Goal: Navigation & Orientation: Find specific page/section

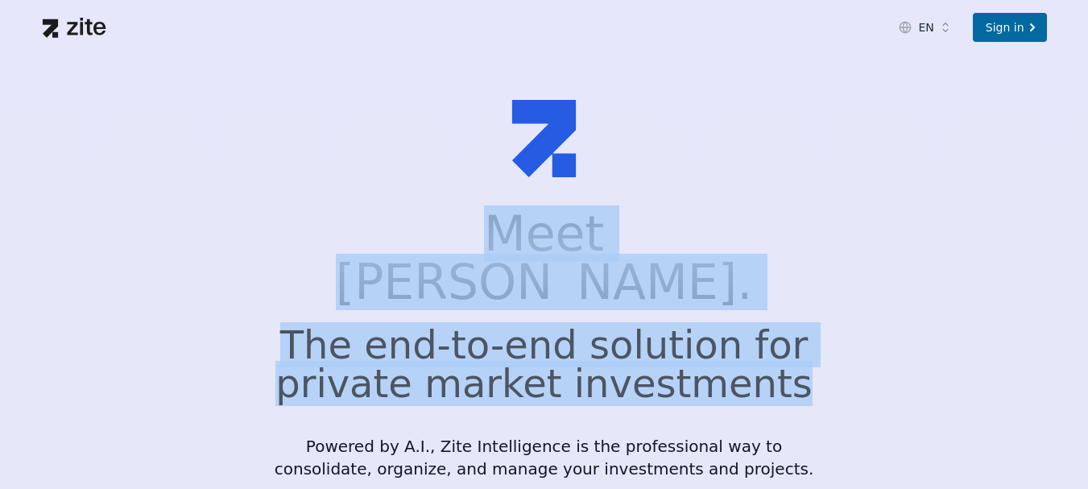
drag, startPoint x: 444, startPoint y: 237, endPoint x: 785, endPoint y: 332, distance: 353.3
click at [785, 332] on div "Meet [PERSON_NAME]. The end-to-end solution for private market investments Powe…" at bounding box center [544, 344] width 541 height 270
click at [785, 332] on h2 "The end-to-end solution for private market investments" at bounding box center [544, 363] width 541 height 77
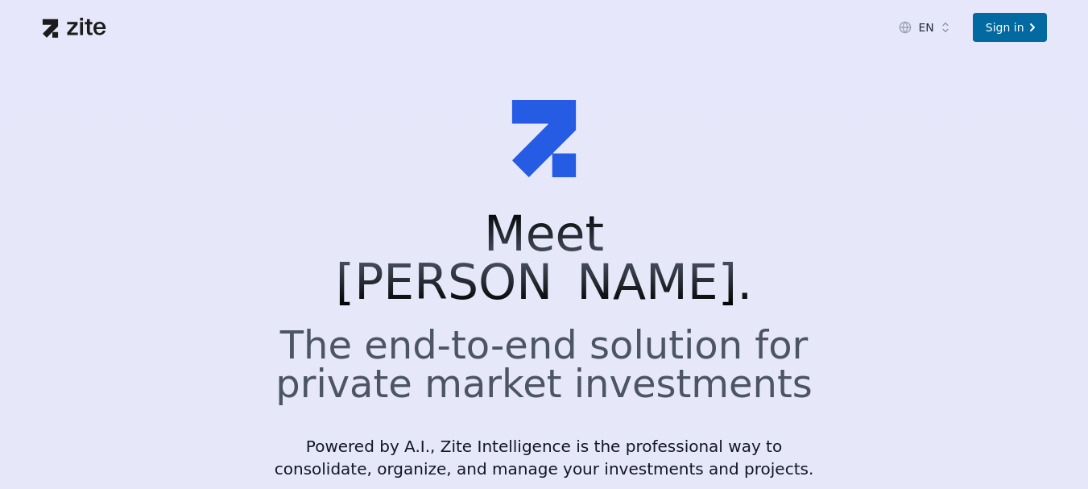
scroll to position [20, 0]
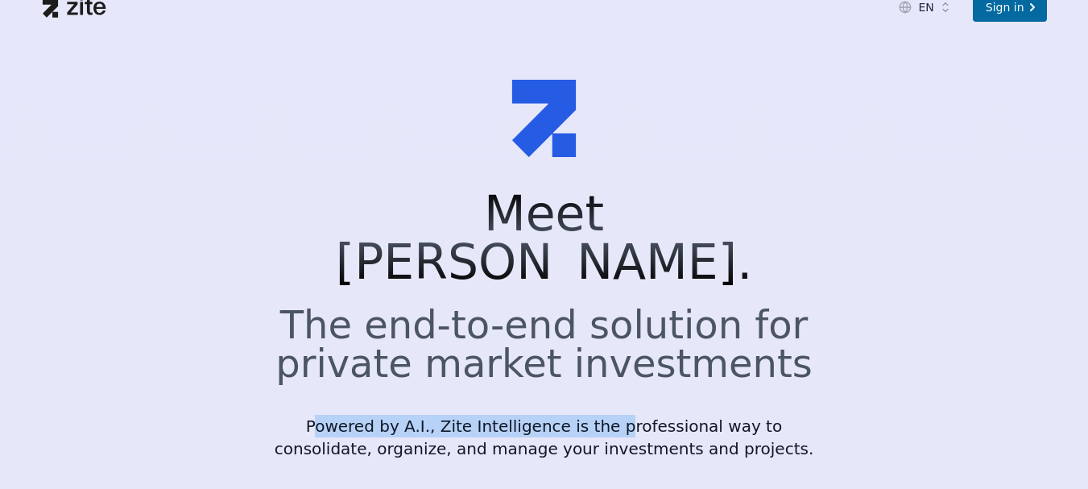
drag, startPoint x: 316, startPoint y: 378, endPoint x: 584, endPoint y: 387, distance: 268.2
click at [583, 415] on p "Powered by A.I., Zite Intelligence is the professional way to consolidate, orga…" at bounding box center [544, 437] width 541 height 45
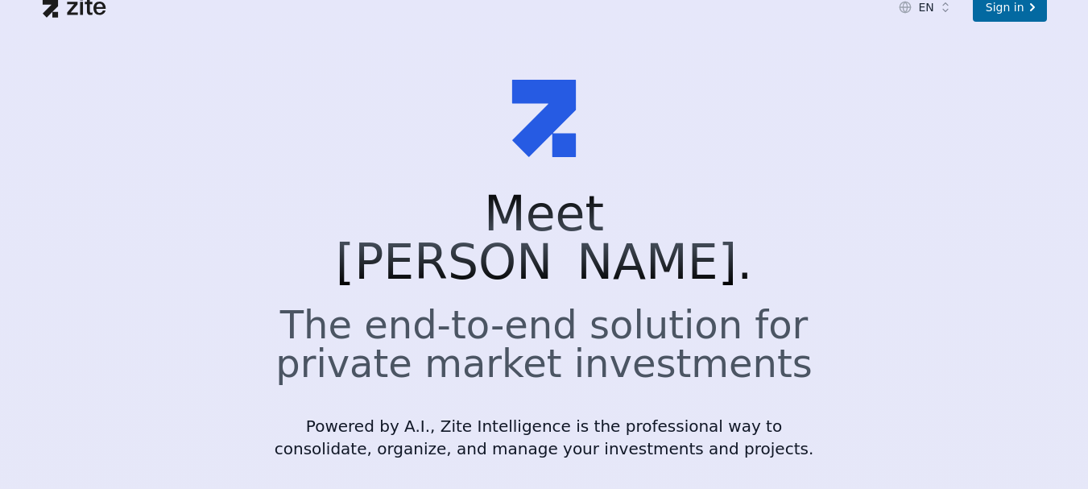
click at [357, 415] on p "Powered by A.I., Zite Intelligence is the professional way to consolidate, orga…" at bounding box center [544, 437] width 541 height 45
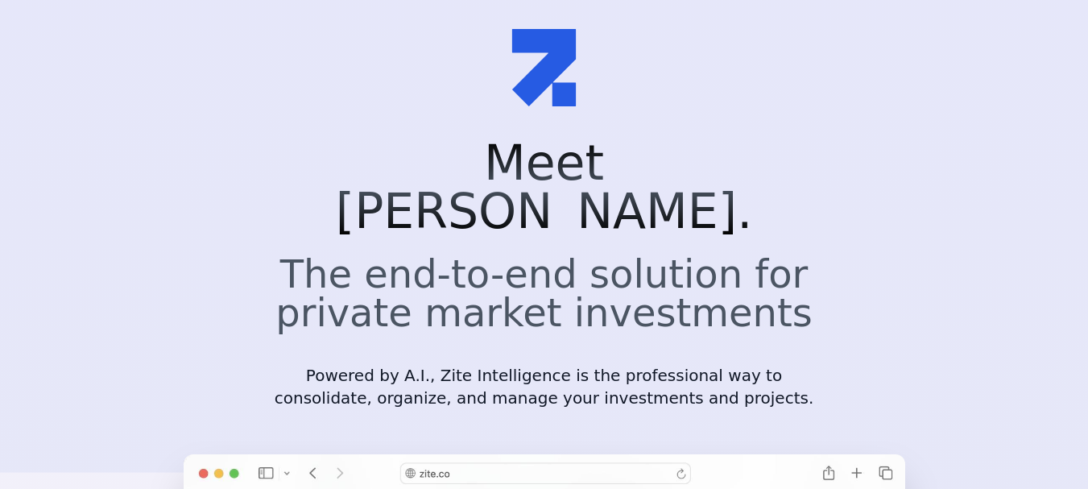
scroll to position [72, 0]
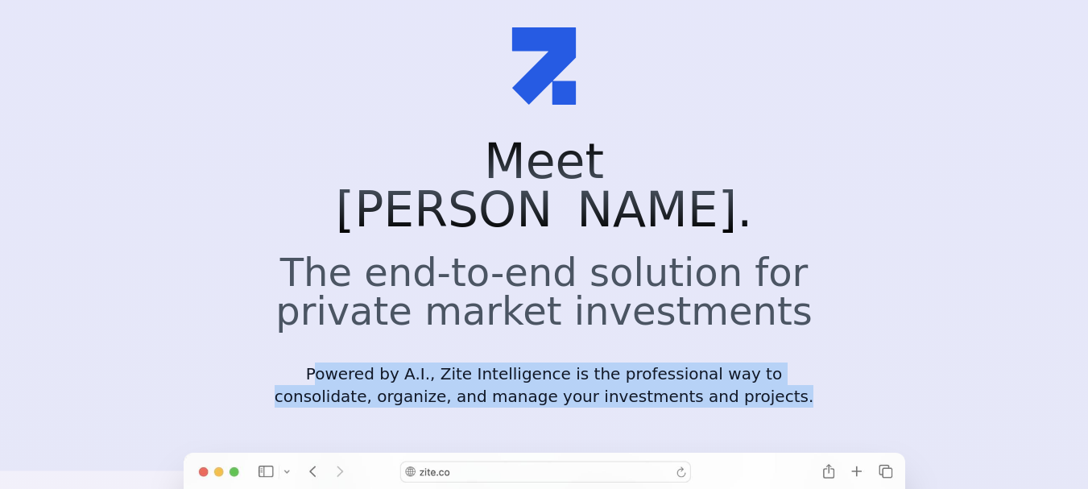
drag, startPoint x: 310, startPoint y: 328, endPoint x: 807, endPoint y: 368, distance: 498.3
click at [807, 368] on div "Meet [PERSON_NAME]. The end-to-end solution for private market investments Powe…" at bounding box center [544, 288] width 593 height 303
copy p "owered by A.I., Zite Intelligence is the professional way to consolidate, organ…"
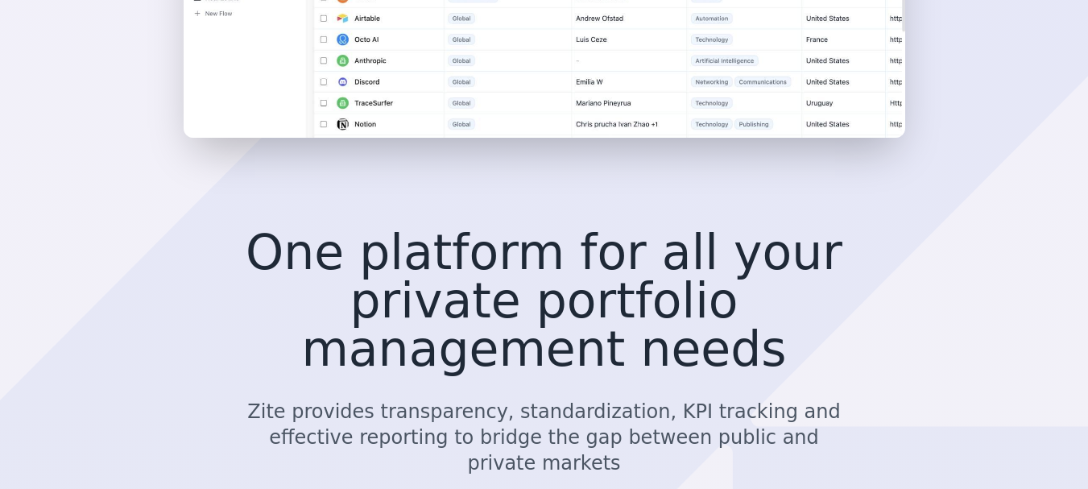
scroll to position [800, 0]
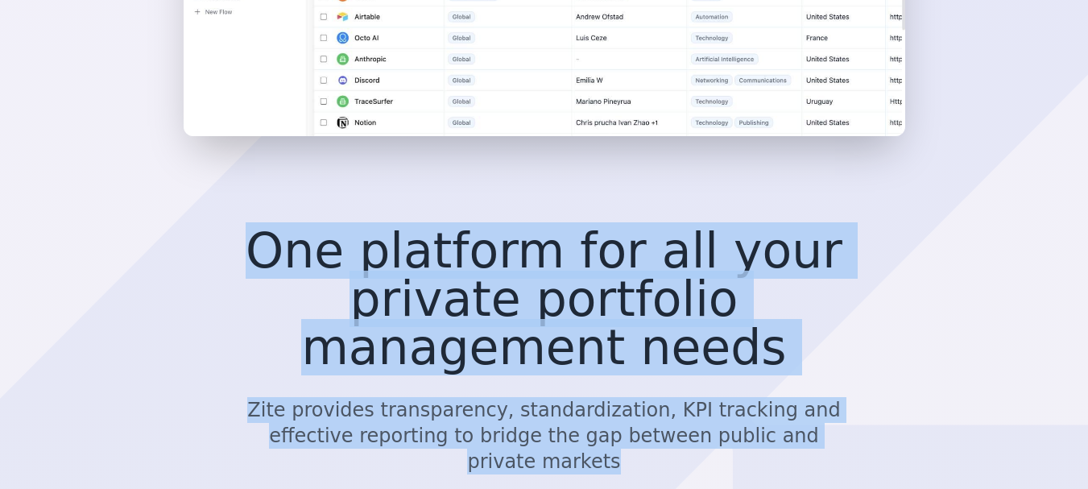
drag, startPoint x: 227, startPoint y: 213, endPoint x: 849, endPoint y: 337, distance: 634.4
click at [849, 337] on div "One platform for all your private portfolio management needs Zite provides tran…" at bounding box center [544, 366] width 721 height 306
copy div "One platform for all your private portfolio management needs Zite provides tran…"
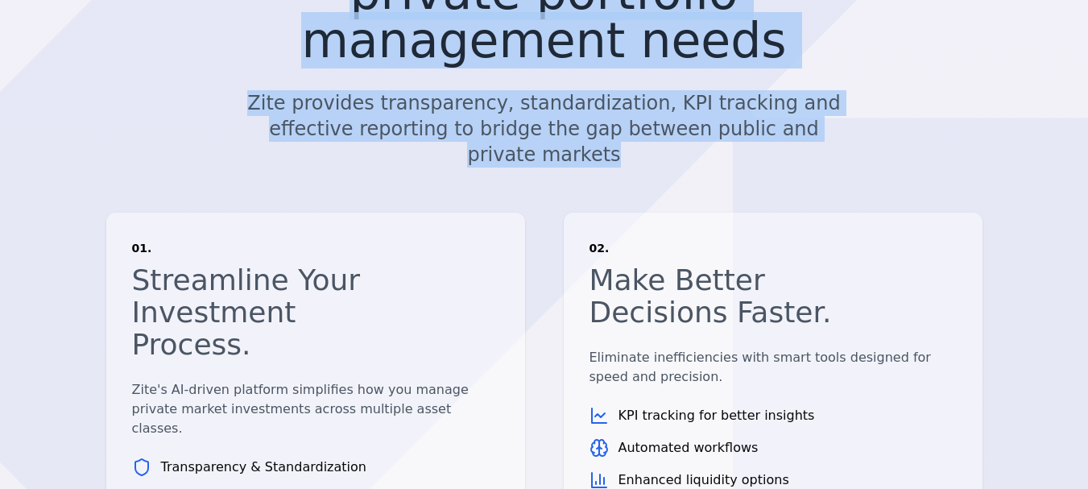
scroll to position [1114, 0]
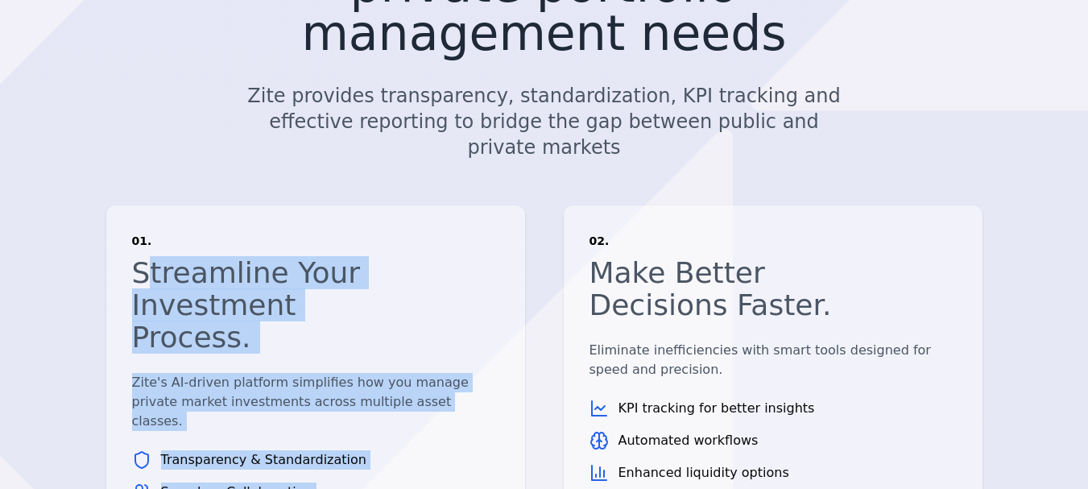
drag, startPoint x: 139, startPoint y: 133, endPoint x: 370, endPoint y: 400, distance: 352.8
click at [370, 400] on section "One platform for all your private portfolio management needs Zite provides tran…" at bounding box center [544, 242] width 1088 height 712
click at [382, 450] on ul "Transparency & Standardization Seamless Collaboration Centralized Documentation" at bounding box center [315, 492] width 367 height 84
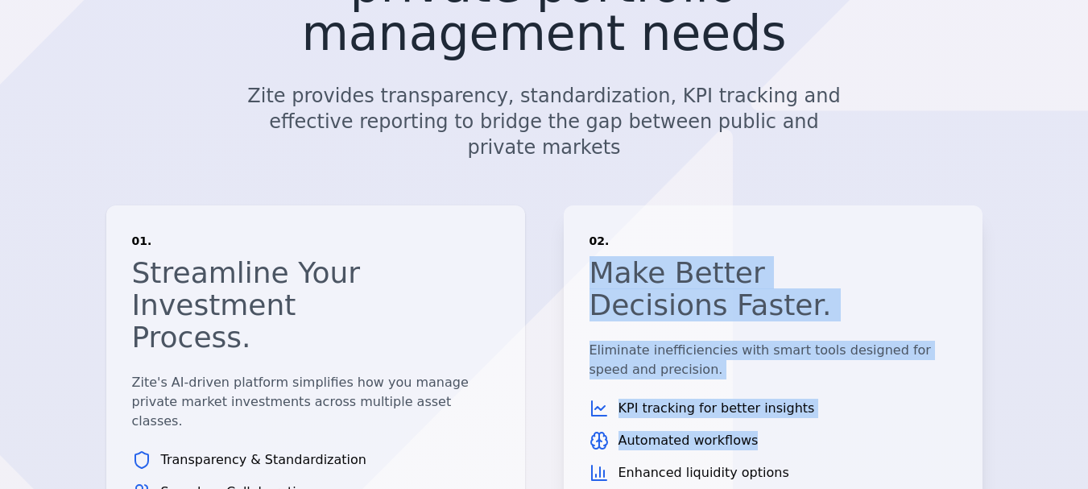
drag, startPoint x: 594, startPoint y: 158, endPoint x: 795, endPoint y: 316, distance: 255.7
click at [795, 316] on div "02. Make Better Decisions Faster. Eliminate inefficiencies with smart tools des…" at bounding box center [773, 382] width 419 height 354
click at [795, 431] on li "Automated workflows" at bounding box center [772, 440] width 367 height 19
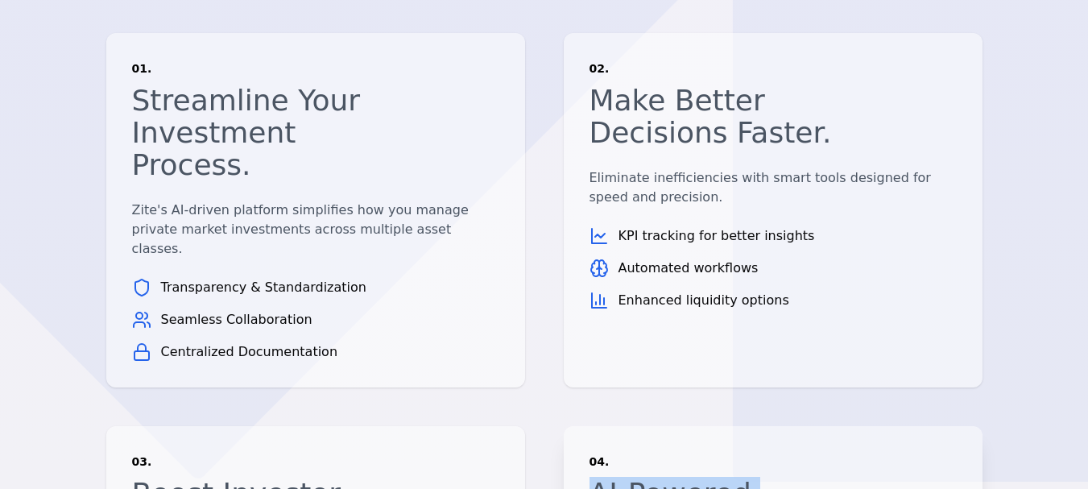
drag, startPoint x: 590, startPoint y: 301, endPoint x: 749, endPoint y: 400, distance: 187.0
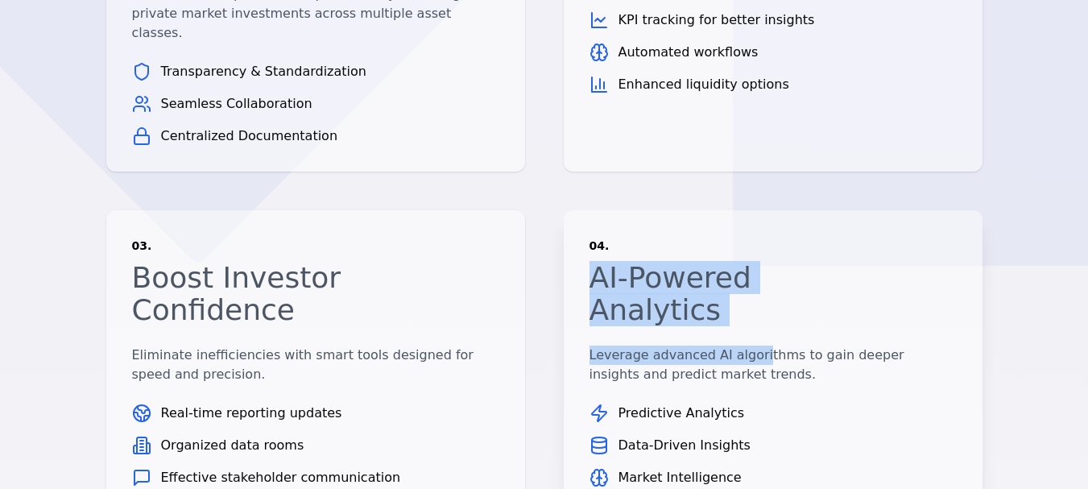
scroll to position [1505, 0]
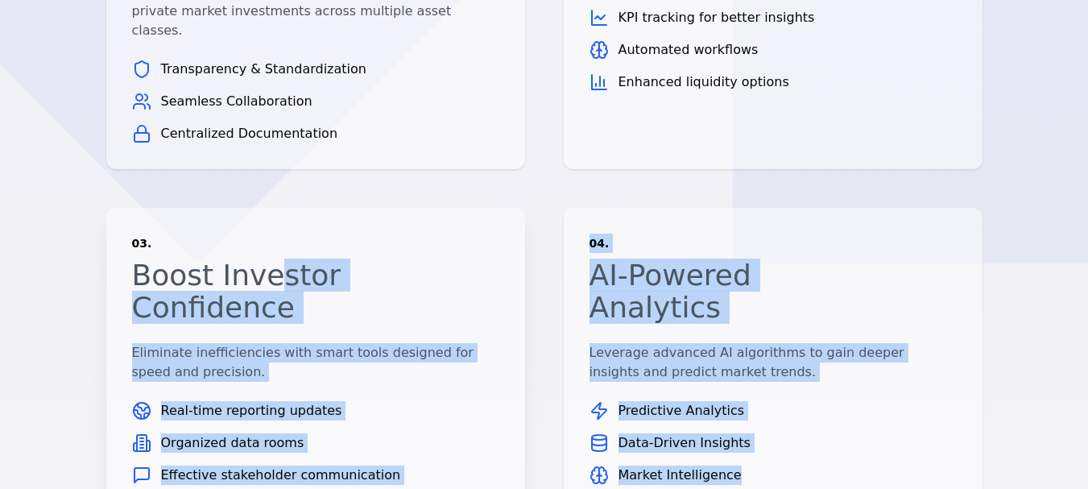
drag, startPoint x: 748, startPoint y: 293, endPoint x: 262, endPoint y: 85, distance: 528.0
click at [262, 208] on div "03. Boost Investor Confidence Eliminate inefficiencies with smart tools designe…" at bounding box center [544, 359] width 876 height 303
click at [343, 343] on p "Eliminate inefficiencies with smart tools designed for speed and precision." at bounding box center [315, 362] width 367 height 39
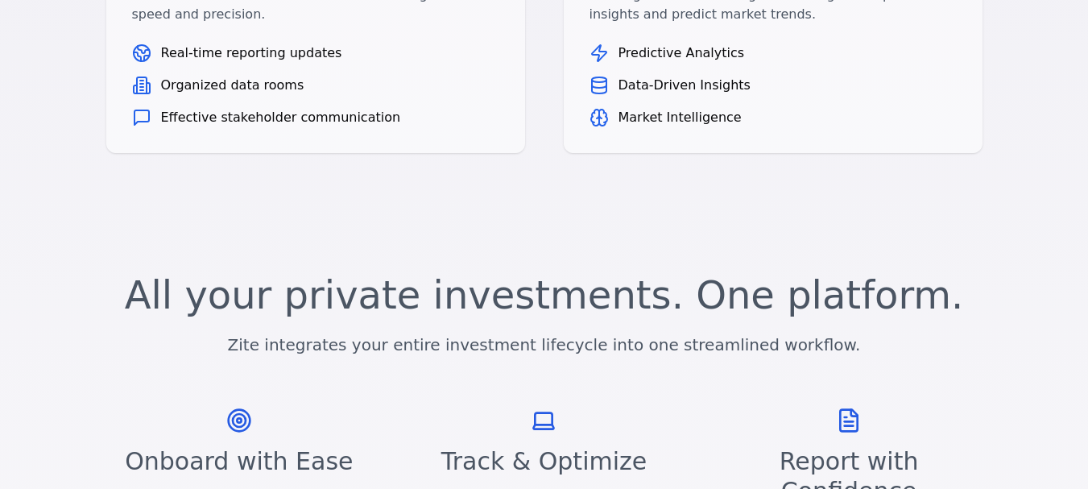
scroll to position [1864, 0]
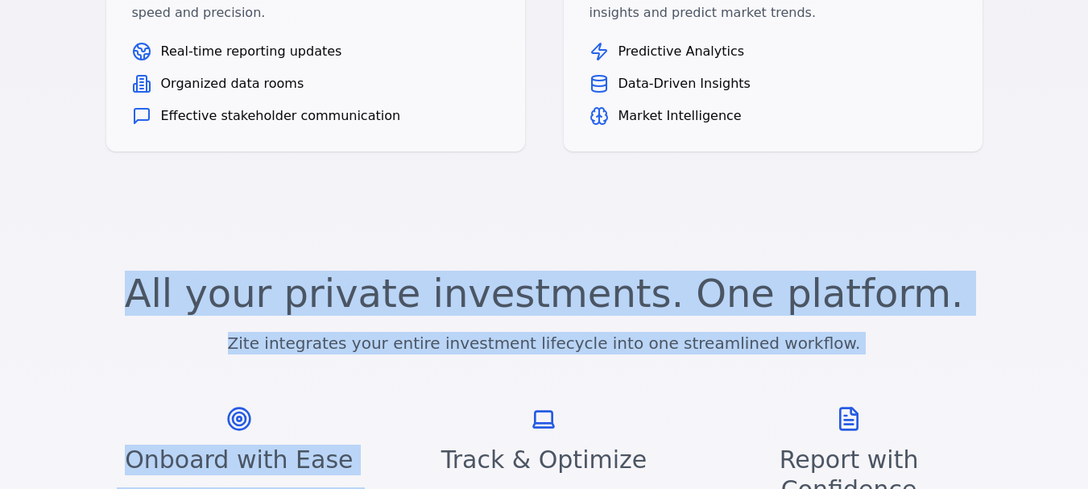
drag, startPoint x: 111, startPoint y: 130, endPoint x: 610, endPoint y: 217, distance: 506.8
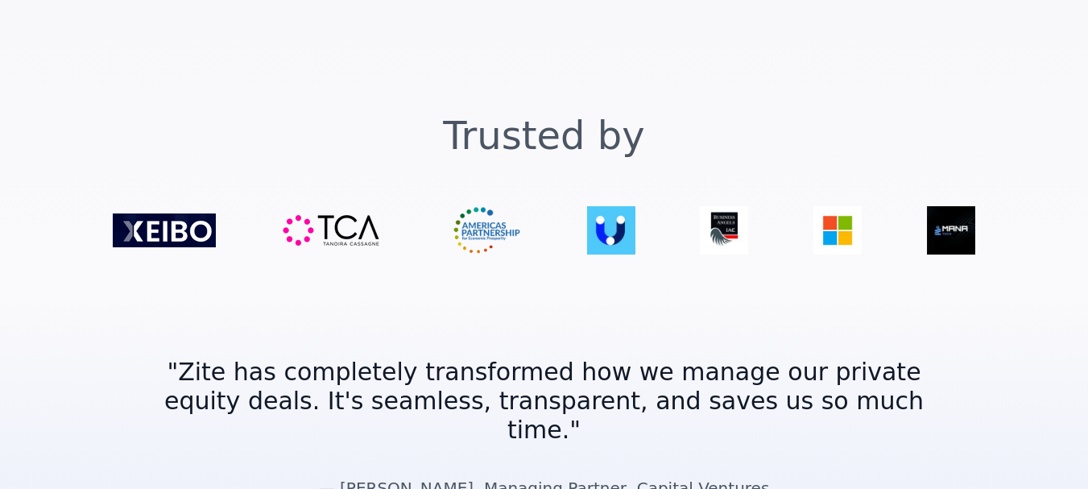
scroll to position [2612, 0]
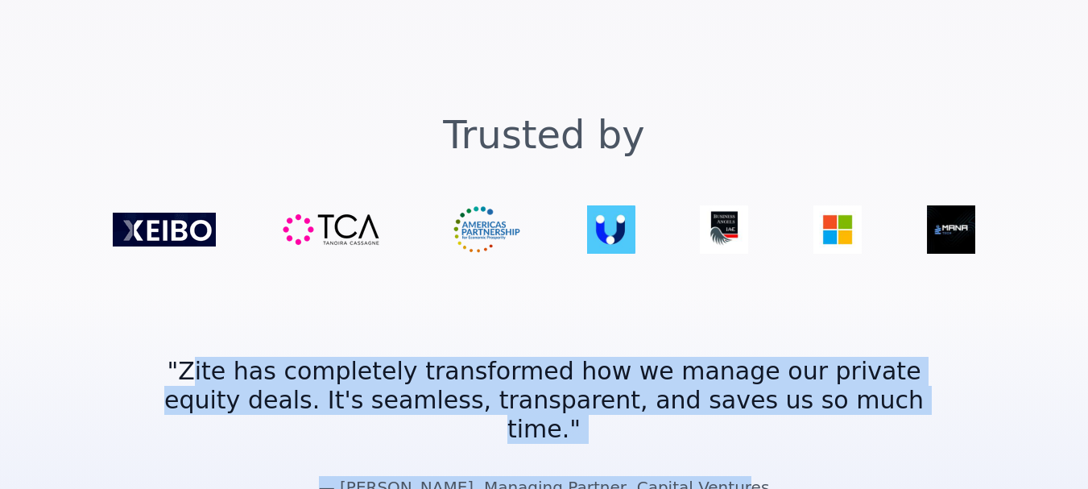
drag, startPoint x: 229, startPoint y: 159, endPoint x: 893, endPoint y: 228, distance: 666.9
click at [893, 292] on div "" Zite has completely transformed how we manage our private equity deals. It's …" at bounding box center [544, 427] width 824 height 270
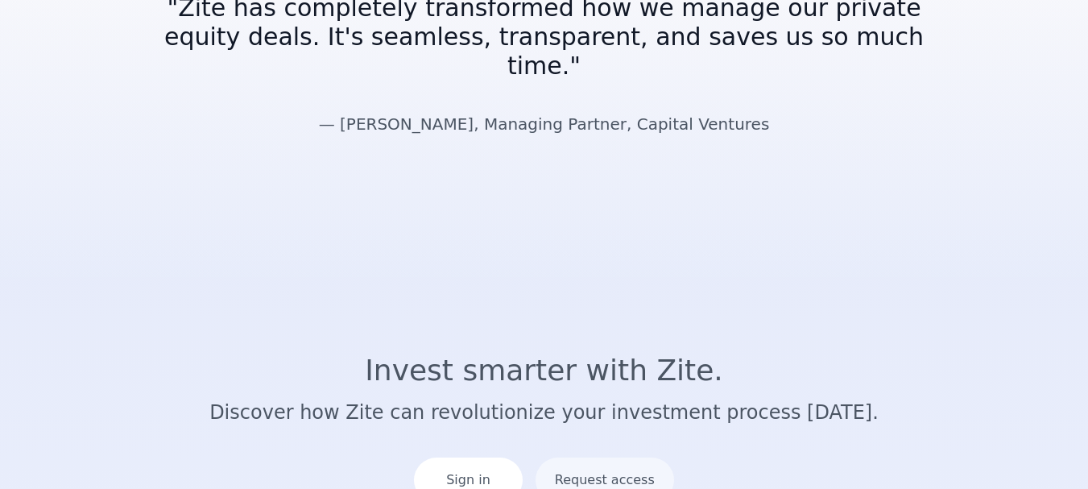
scroll to position [2975, 0]
click at [491, 456] on div "Sign in" at bounding box center [468, 478] width 109 height 45
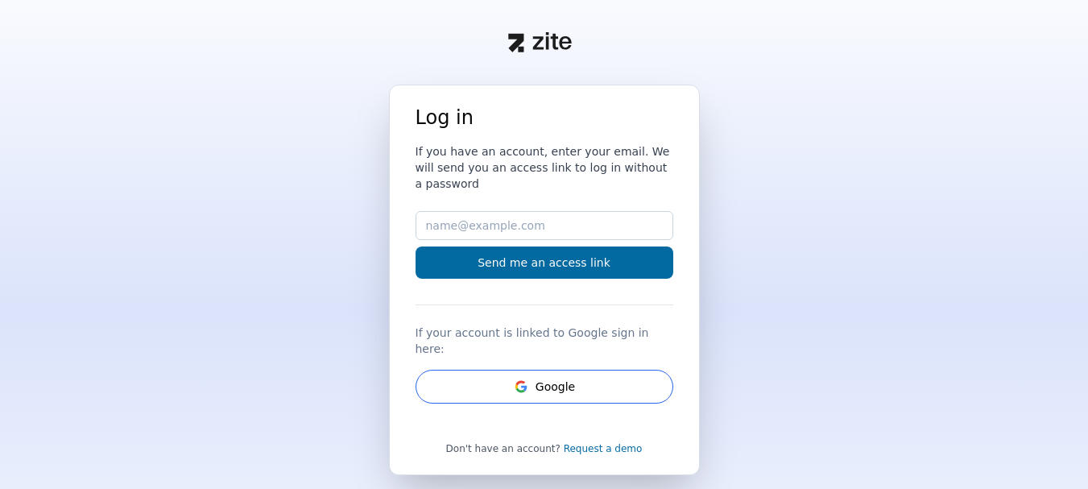
scroll to position [2975, 0]
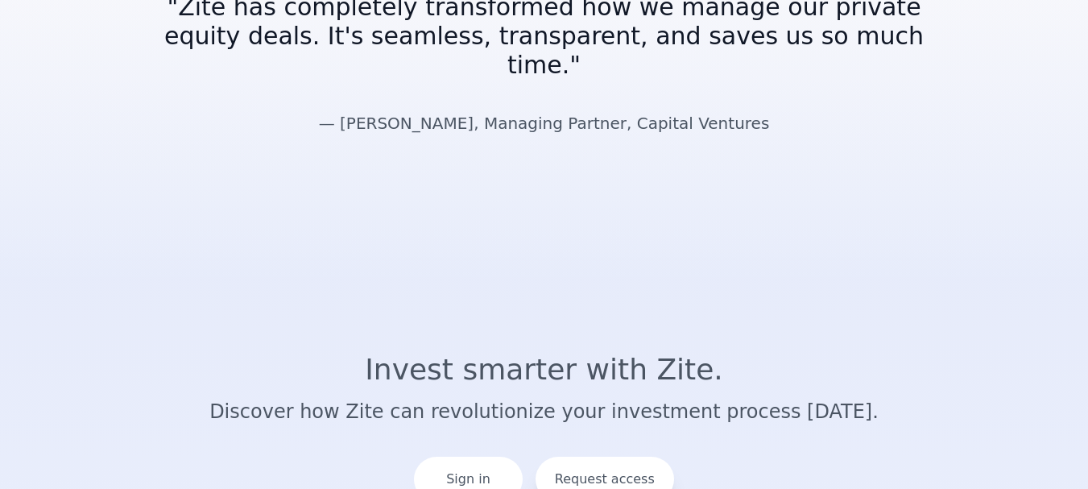
click at [610, 456] on div "Request access" at bounding box center [604, 478] width 138 height 45
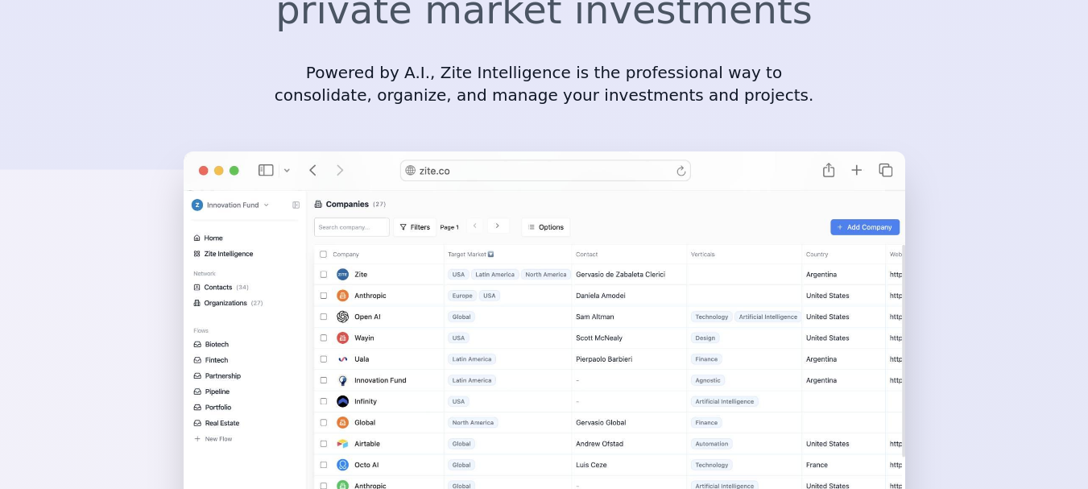
scroll to position [463, 0]
